Goal: Find specific page/section: Find specific page/section

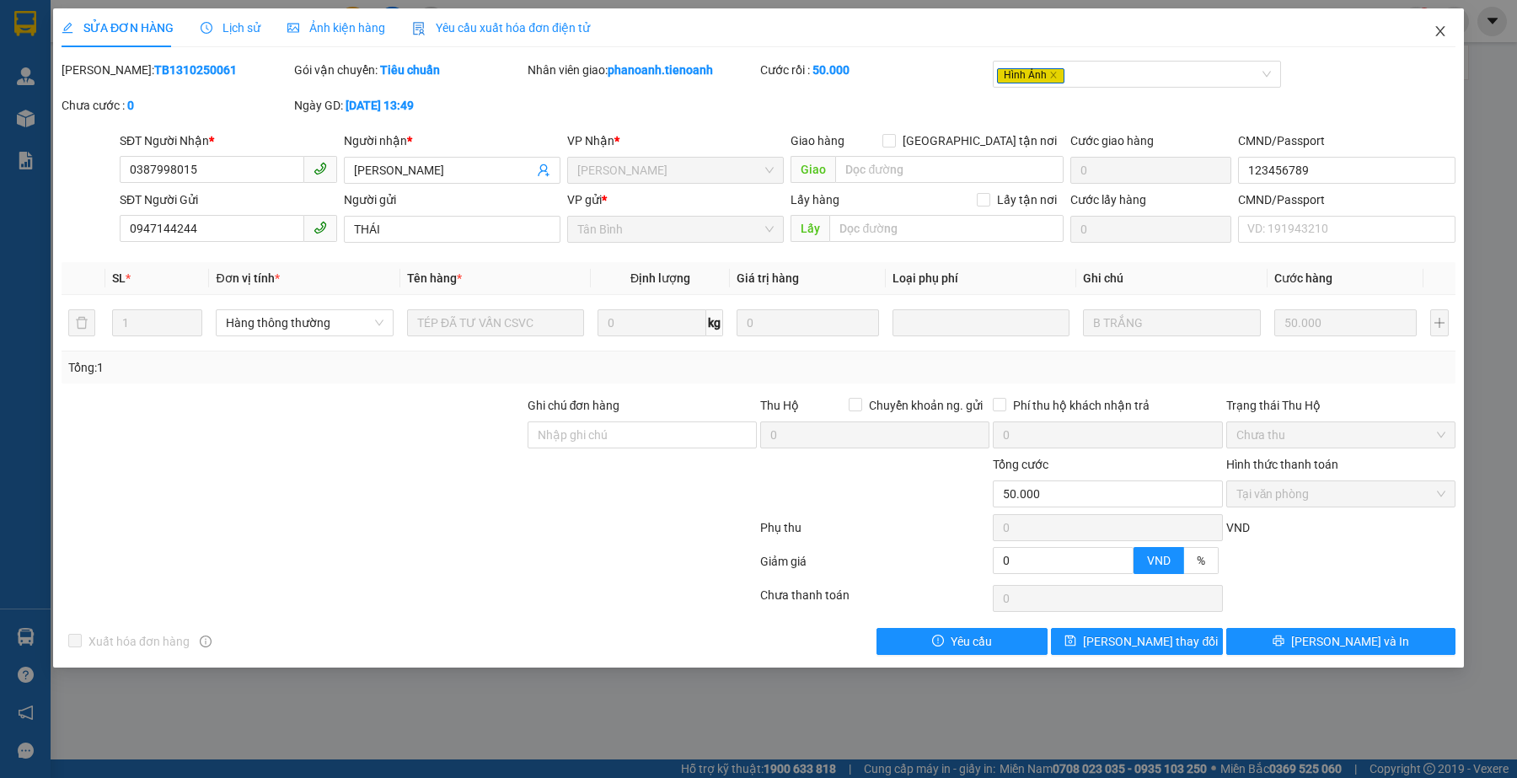
click at [1437, 34] on icon "close" at bounding box center [1439, 30] width 13 height 13
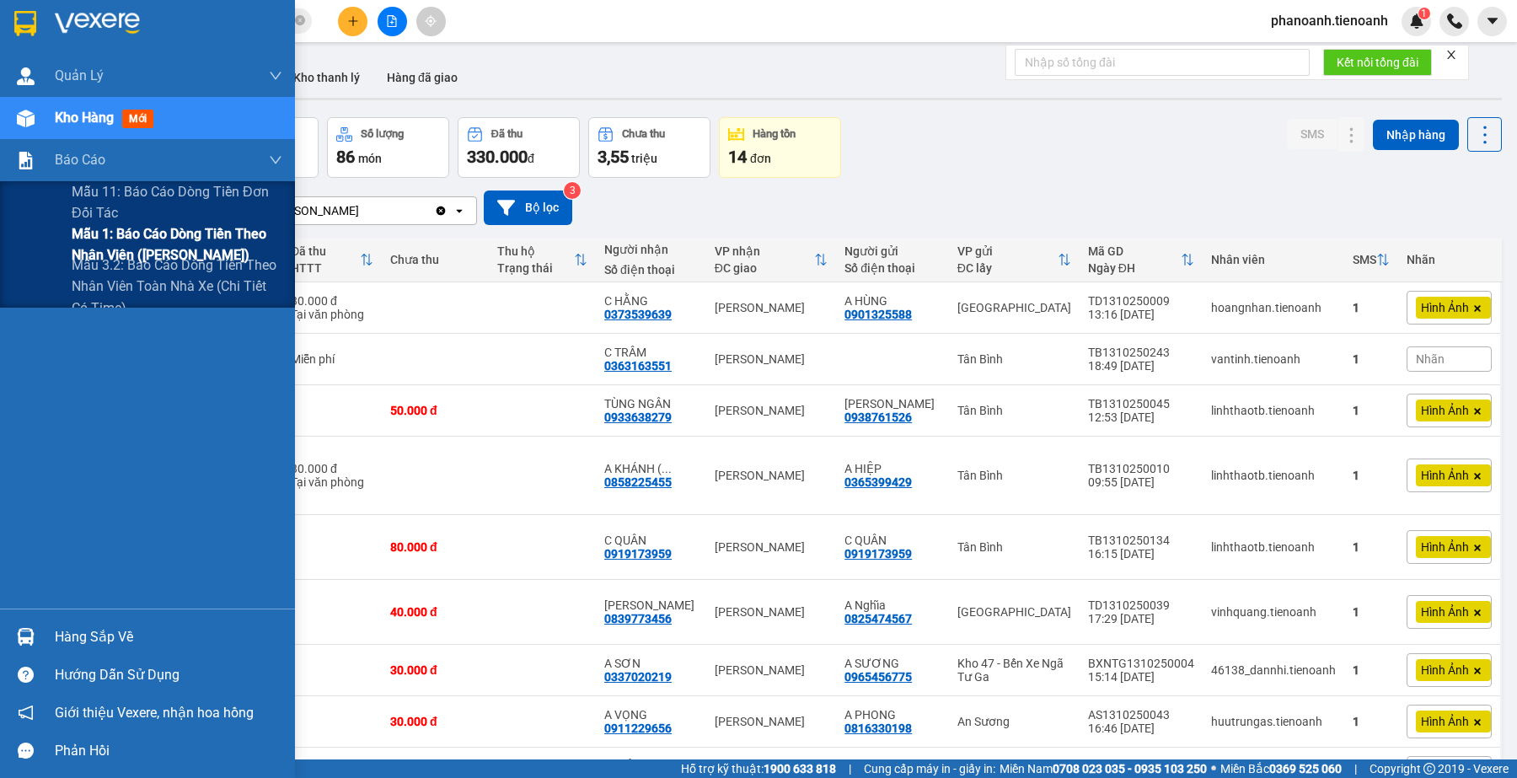
click at [139, 236] on span "Mẫu 1: Báo cáo dòng tiền theo nhân viên ([PERSON_NAME])" at bounding box center [177, 244] width 211 height 42
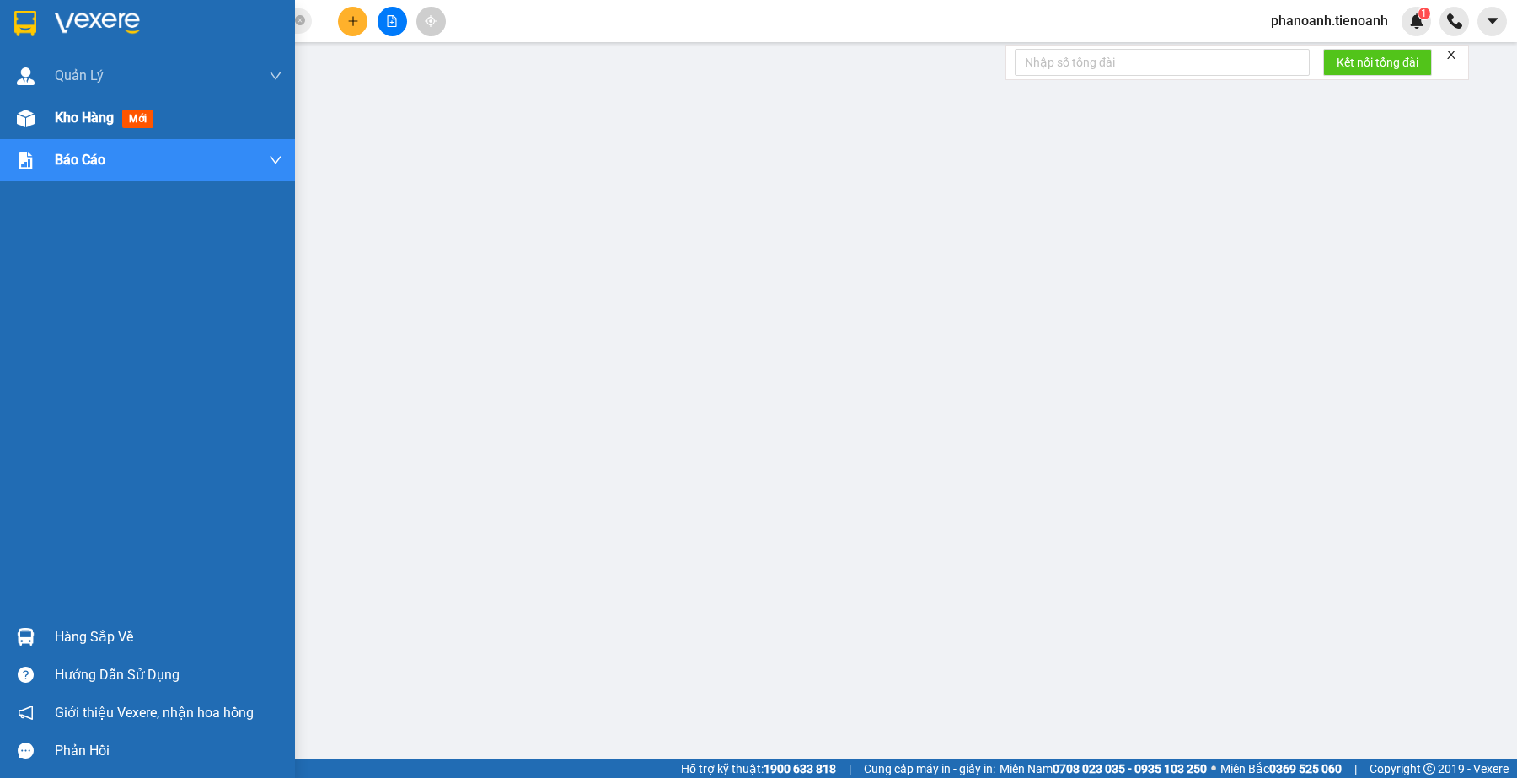
click at [76, 119] on span "Kho hàng" at bounding box center [84, 118] width 59 height 16
